Goal: Navigation & Orientation: Find specific page/section

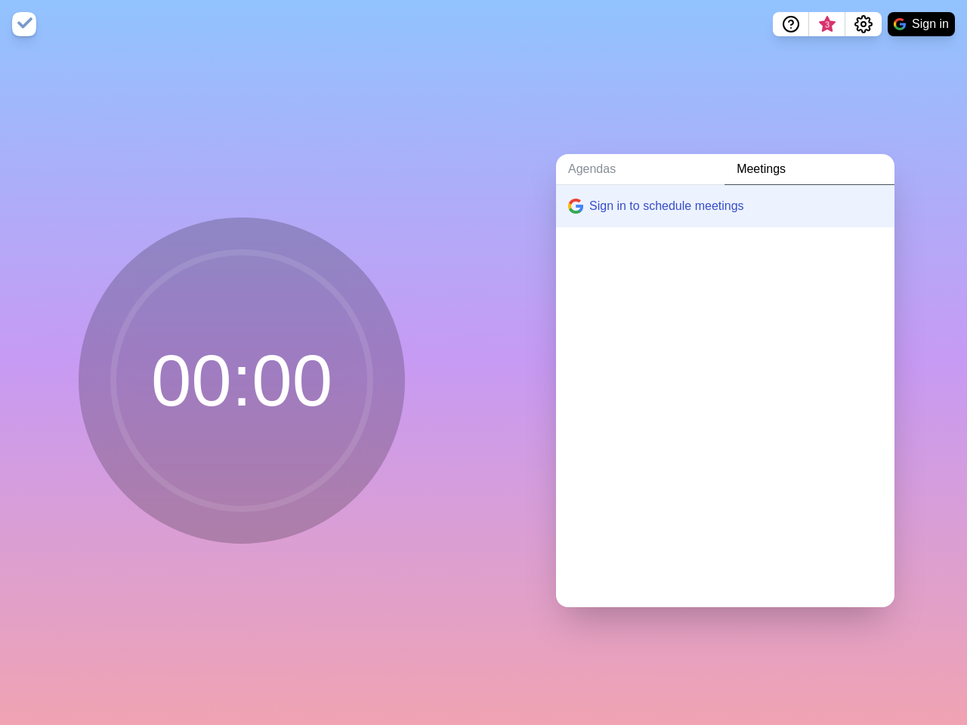
click at [483, 363] on div "Agendas Meetings Sign in to schedule meetings" at bounding box center [724, 386] width 483 height 677
click at [790, 24] on icon "Help" at bounding box center [791, 22] width 5 height 5
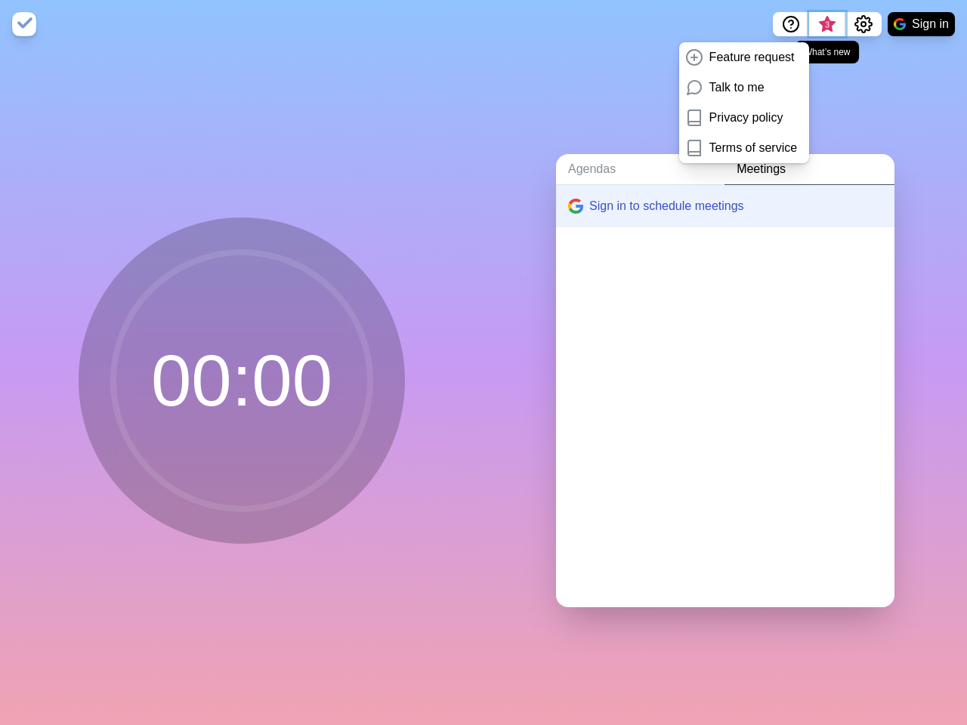
click at [826, 24] on span "3" at bounding box center [827, 25] width 12 height 12
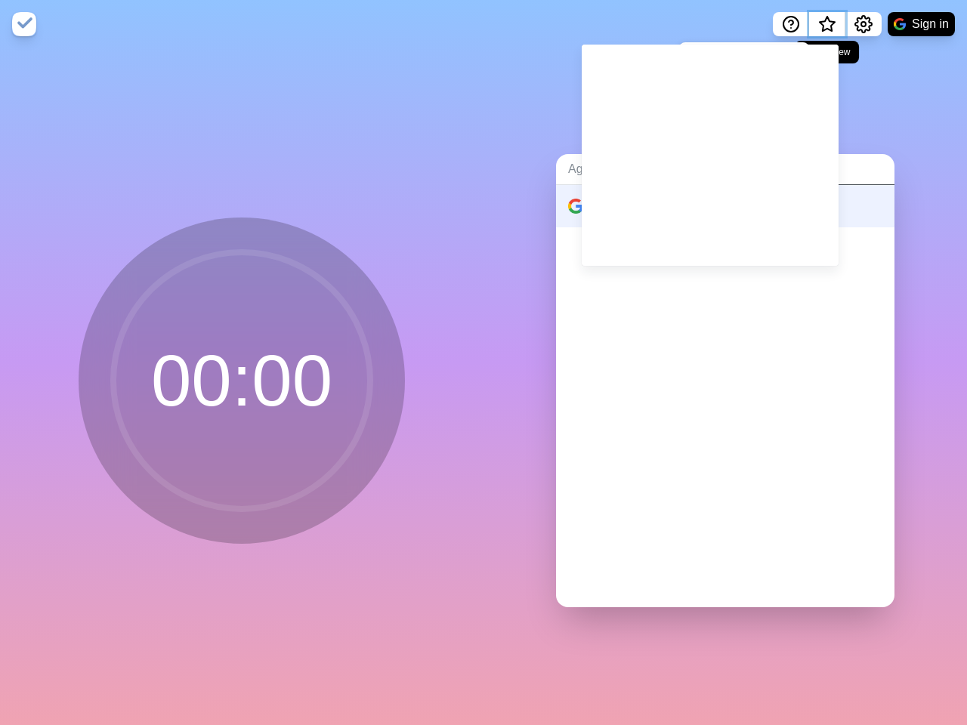
click at [826, 29] on span "What’s new" at bounding box center [827, 29] width 24 height 32
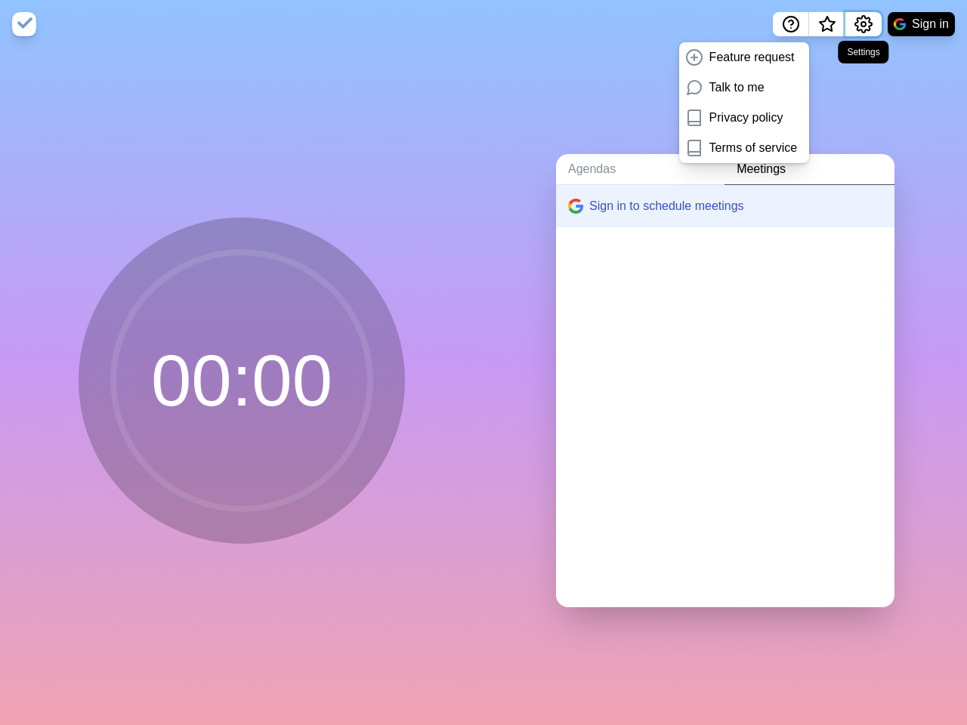
click at [863, 24] on icon "Settings" at bounding box center [863, 24] width 18 height 18
click at [921, 24] on button "Sign in" at bounding box center [920, 24] width 67 height 24
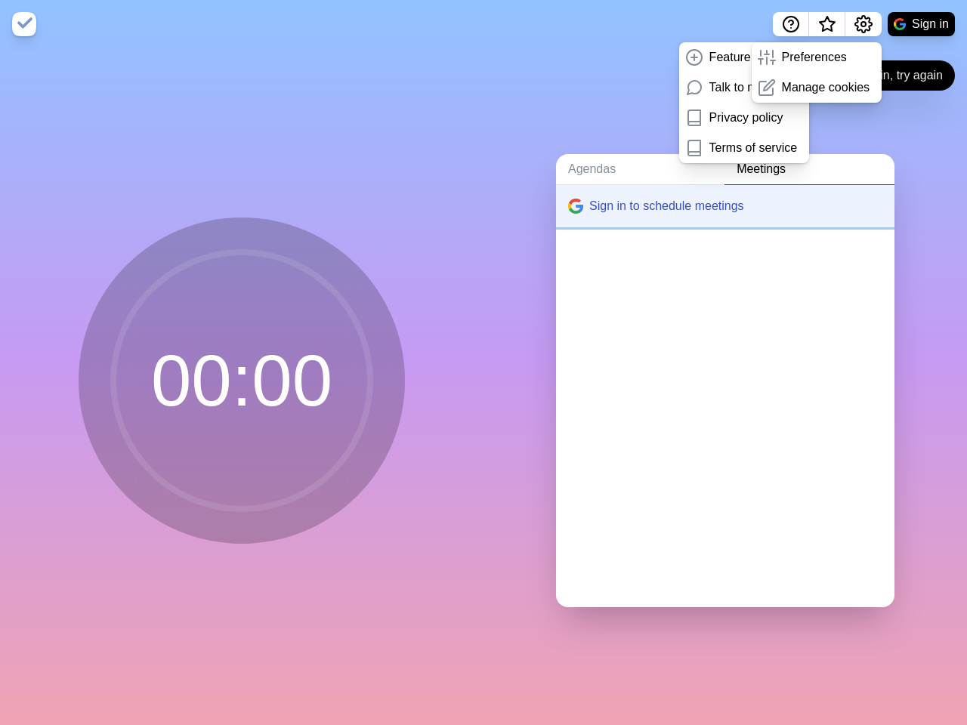
click at [712, 200] on button "Sign in to schedule meetings" at bounding box center [725, 206] width 338 height 42
